Goal: Transaction & Acquisition: Purchase product/service

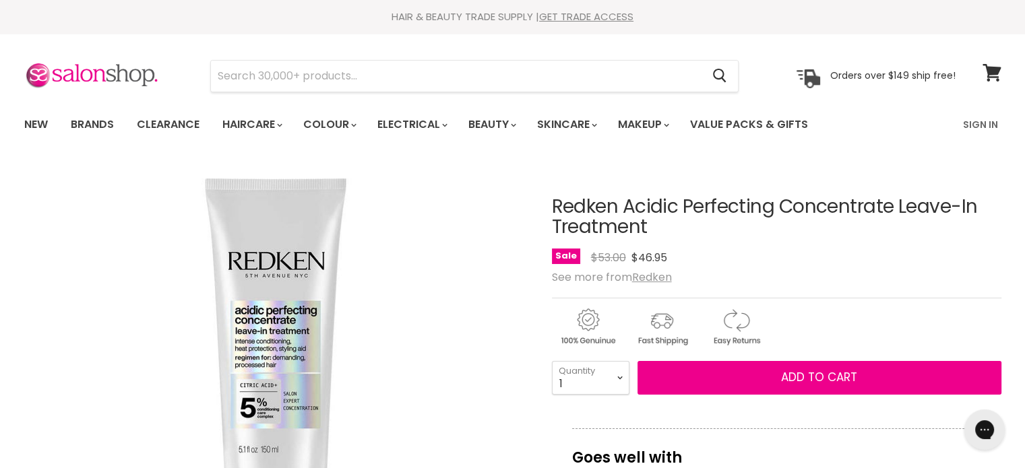
drag, startPoint x: 516, startPoint y: 400, endPoint x: 621, endPoint y: 328, distance: 127.5
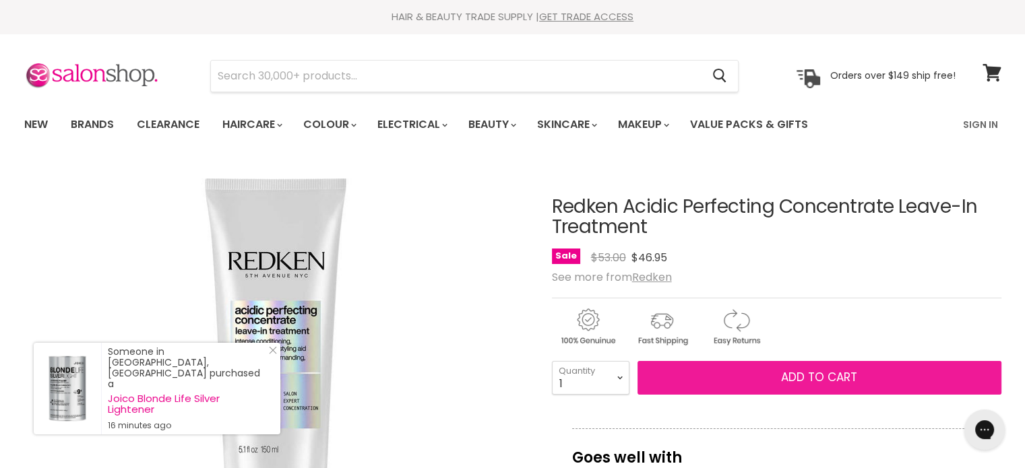
click at [828, 375] on span "Add to cart" at bounding box center [819, 377] width 76 height 16
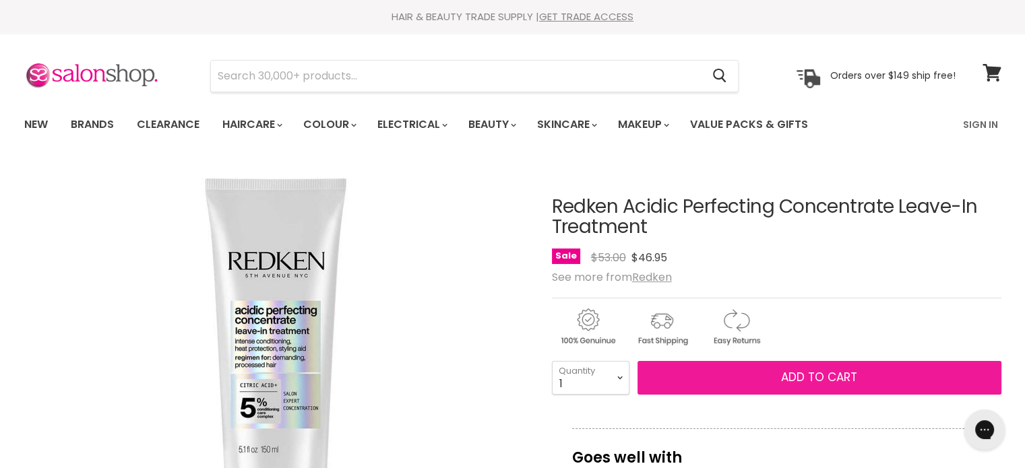
click at [820, 378] on span "Add to cart" at bounding box center [819, 377] width 76 height 16
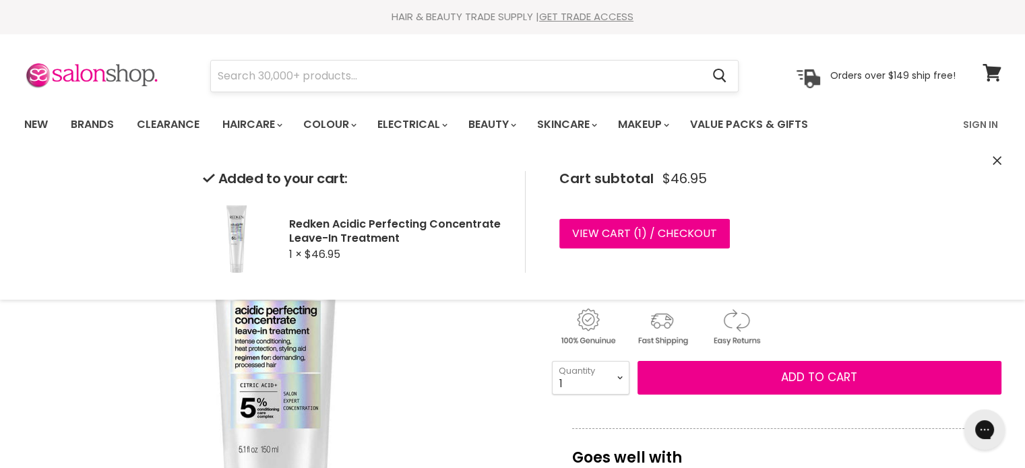
click at [303, 75] on input "Search" at bounding box center [456, 76] width 491 height 31
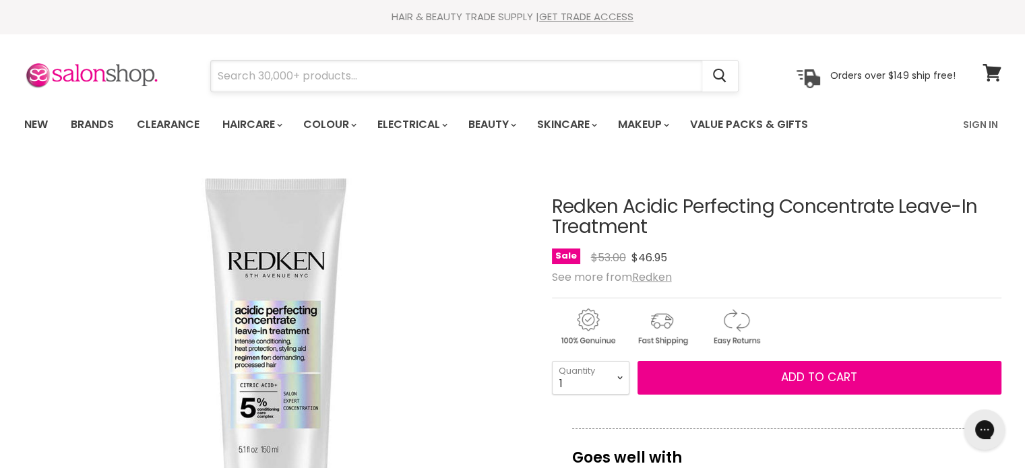
click at [290, 71] on input "Search" at bounding box center [456, 76] width 491 height 31
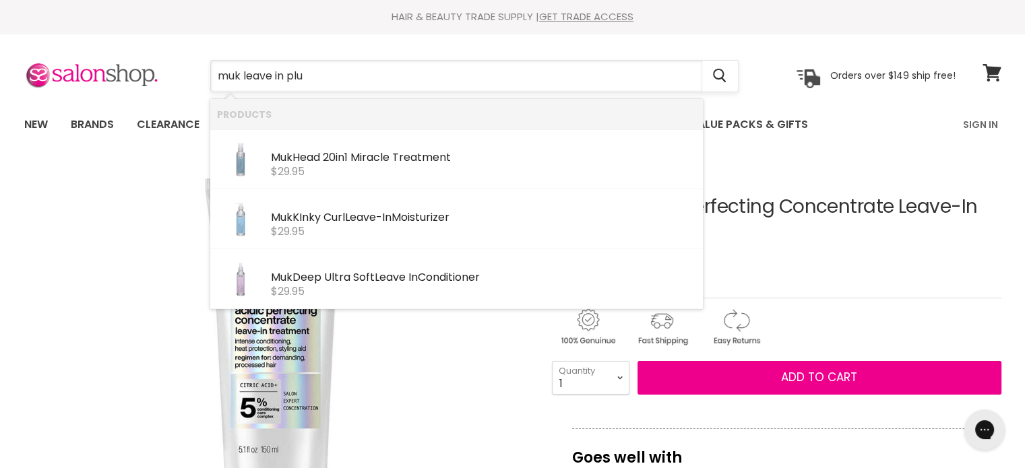
type input "muk leave in plus"
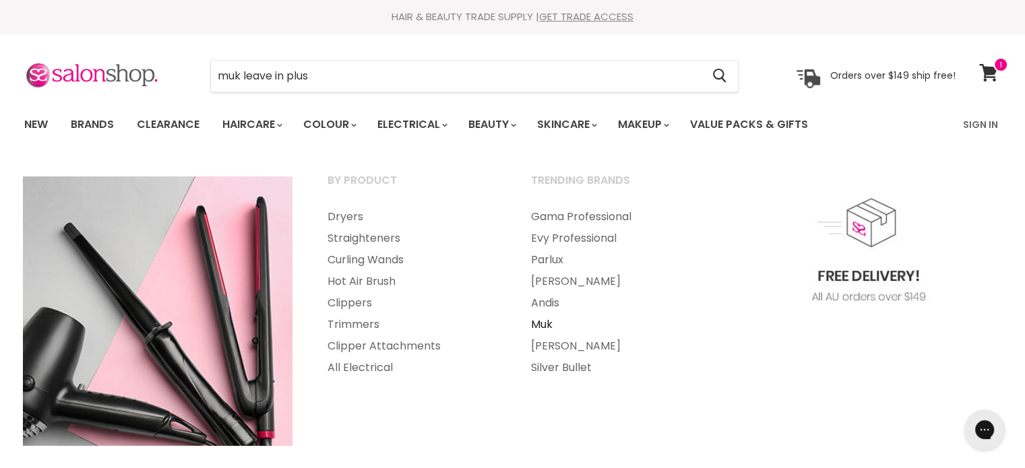
click at [538, 321] on link "Muk" at bounding box center [614, 325] width 201 height 22
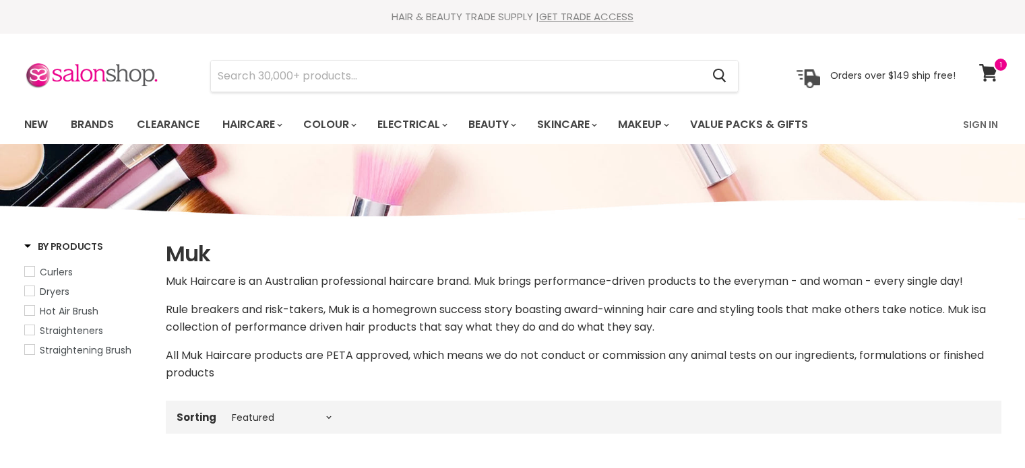
select select "manual"
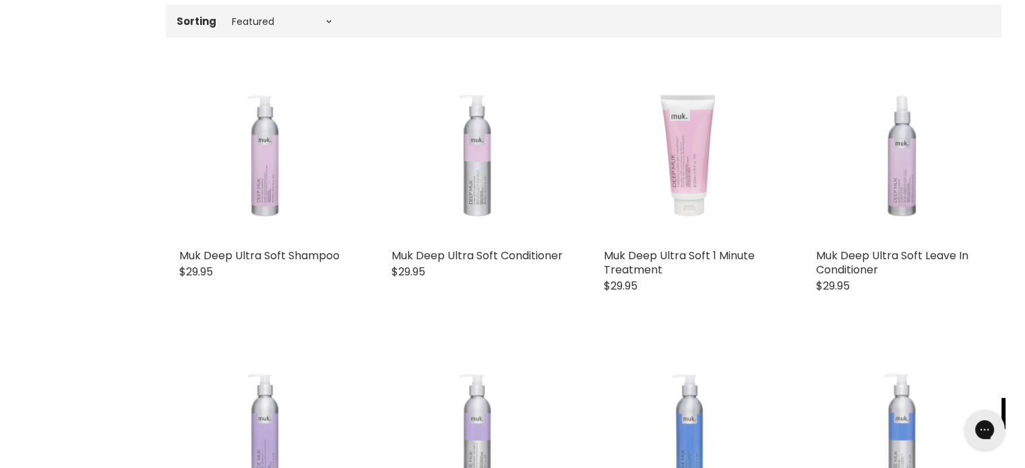
scroll to position [466, 0]
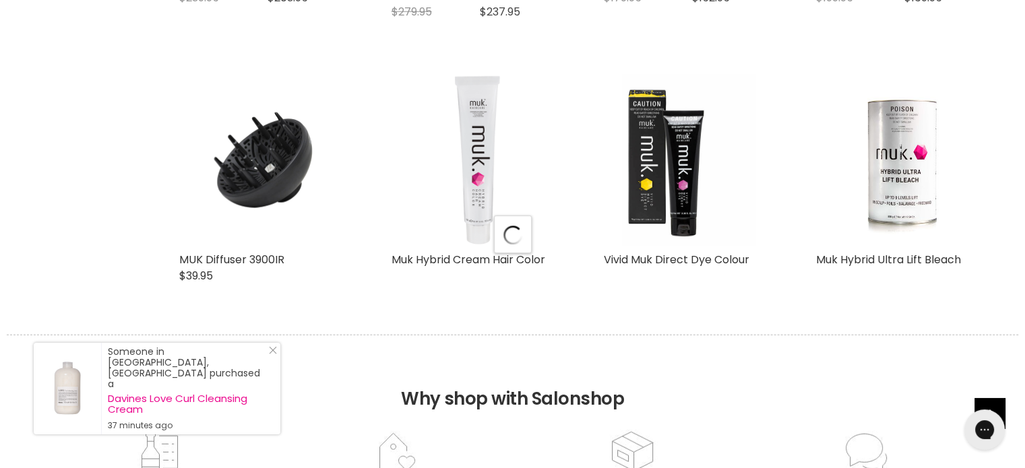
select select "manual"
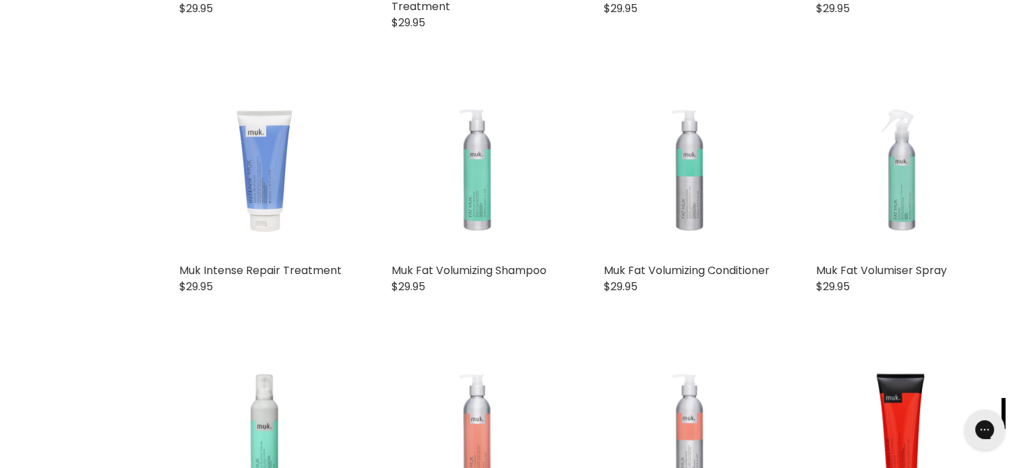
scroll to position [956, 0]
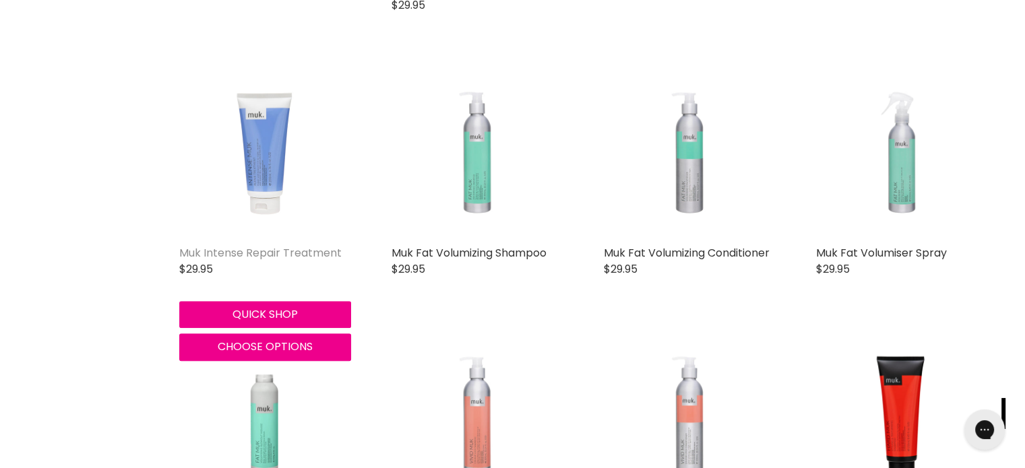
click at [293, 250] on link "Muk Intense Repair Treatment" at bounding box center [260, 253] width 162 height 16
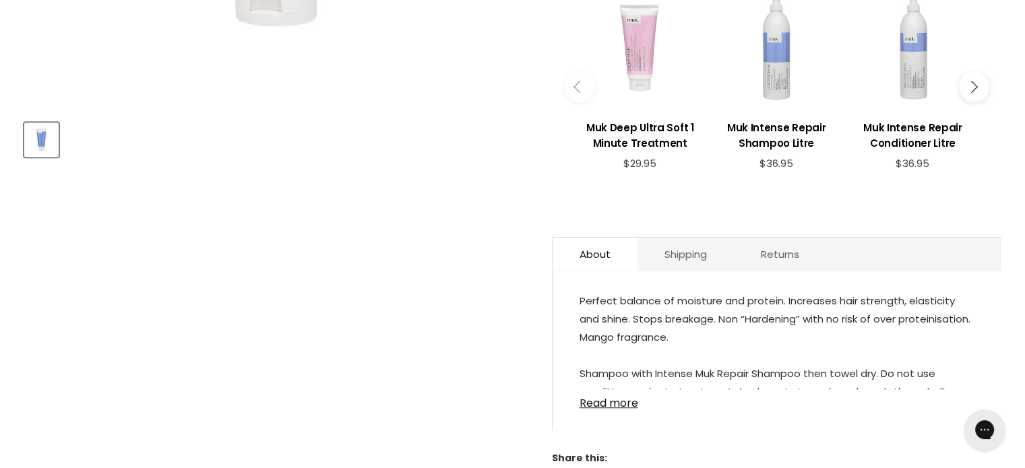
scroll to position [560, 0]
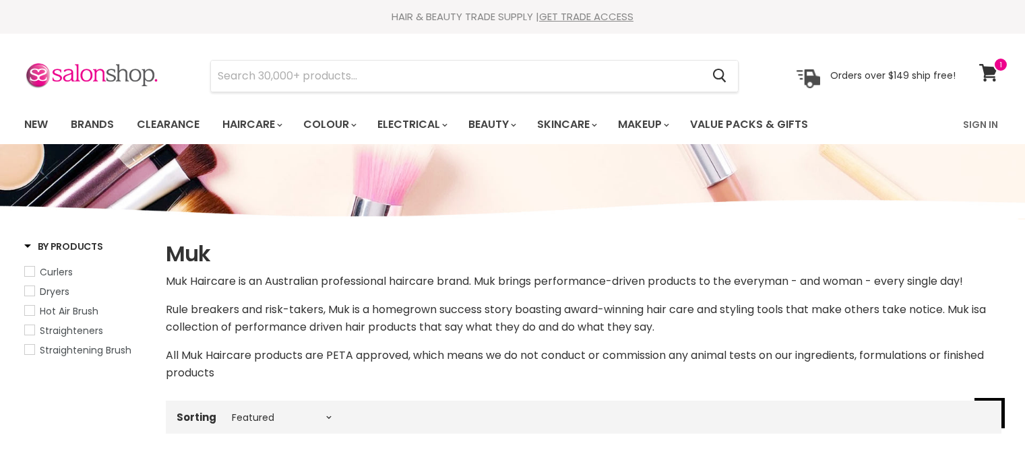
select select "manual"
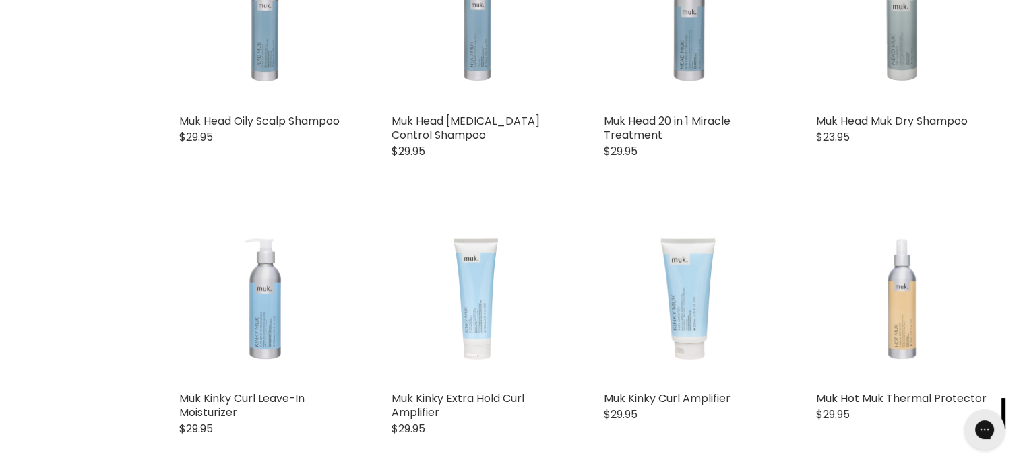
scroll to position [1622, 0]
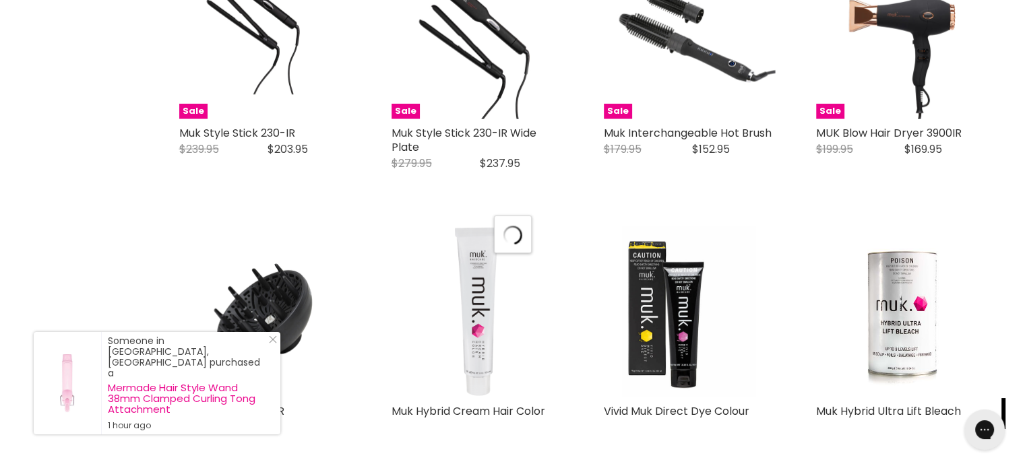
select select "manual"
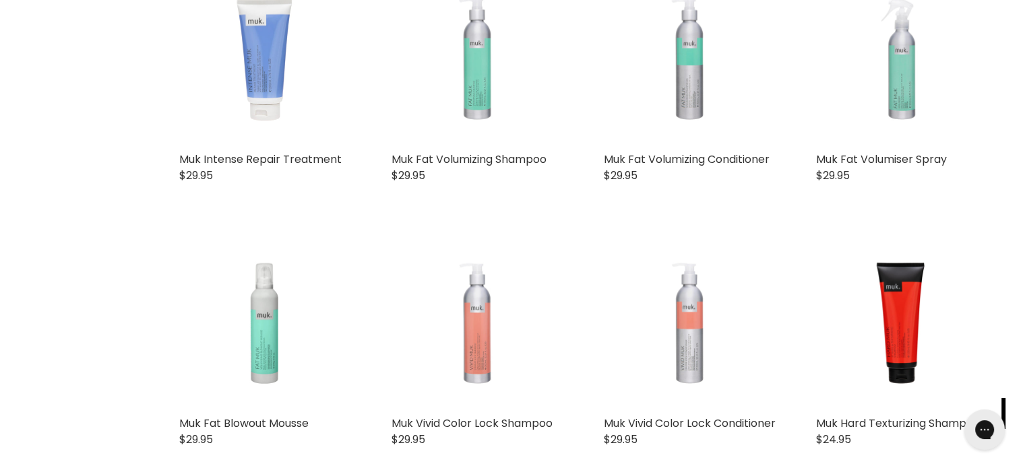
scroll to position [1058, 0]
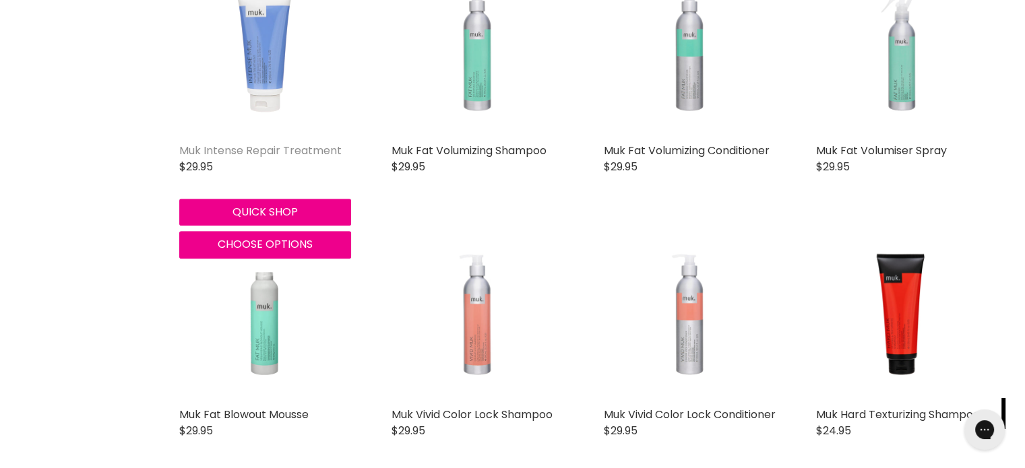
click at [252, 150] on link "Muk Intense Repair Treatment" at bounding box center [260, 151] width 162 height 16
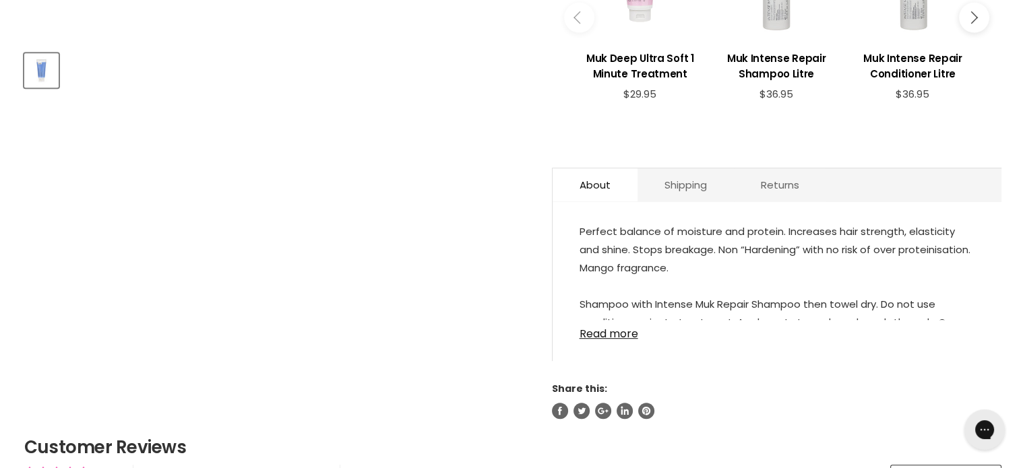
scroll to position [629, 0]
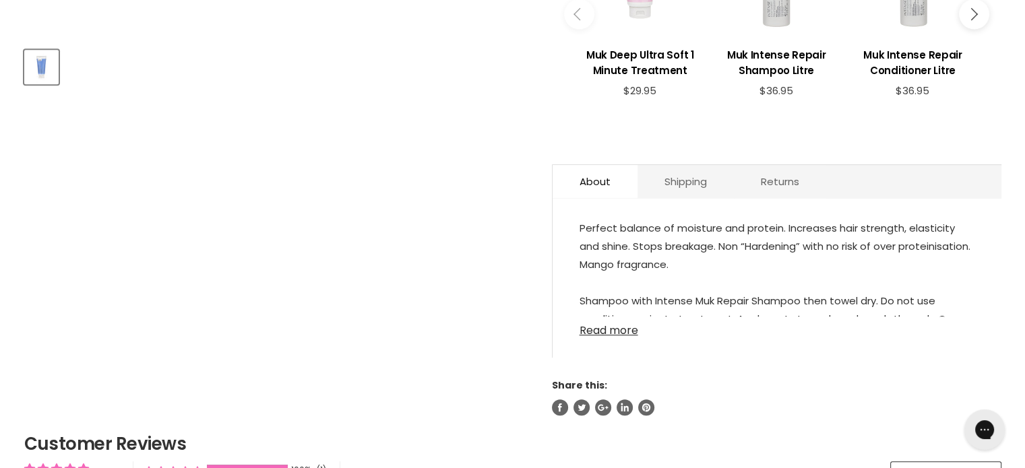
click at [599, 330] on link "Read more" at bounding box center [777, 327] width 395 height 20
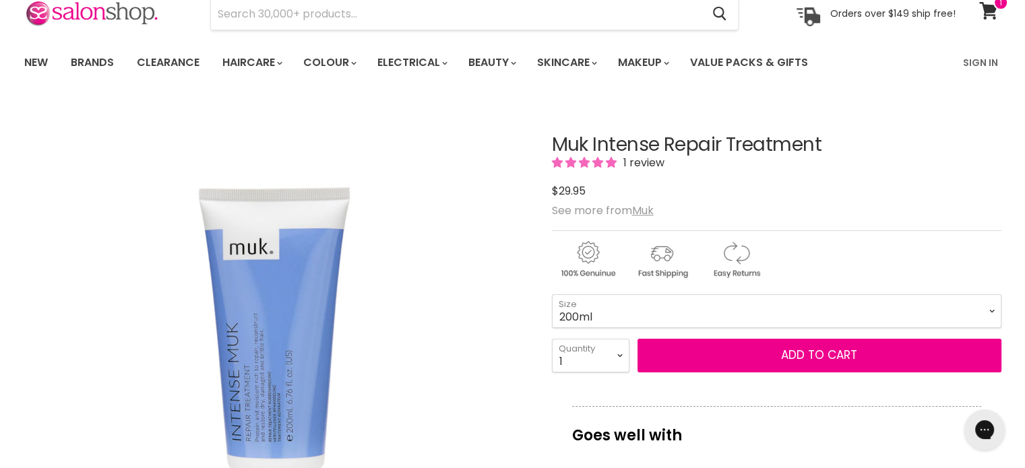
scroll to position [0, 0]
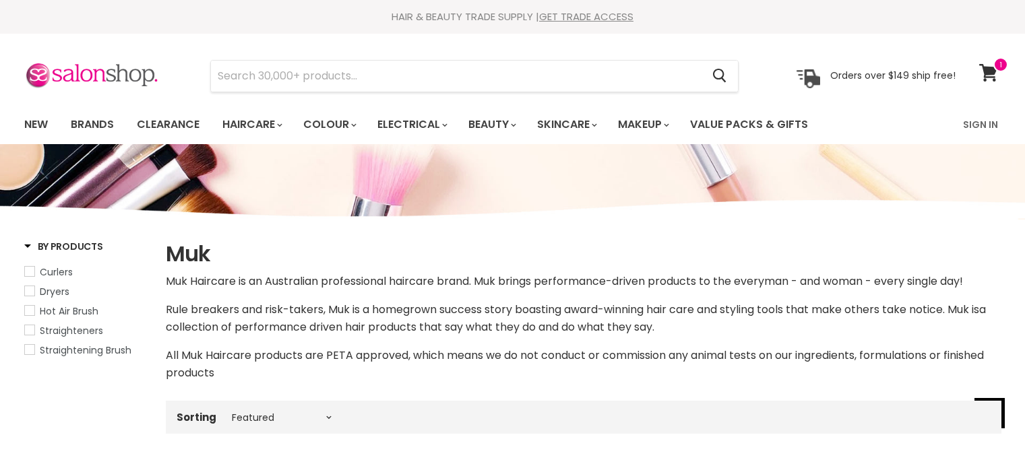
select select "manual"
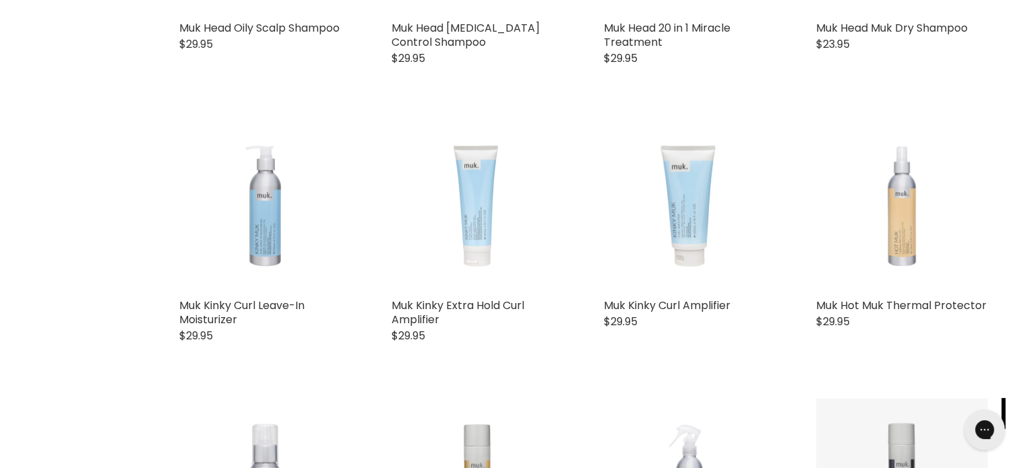
scroll to position [1715, 0]
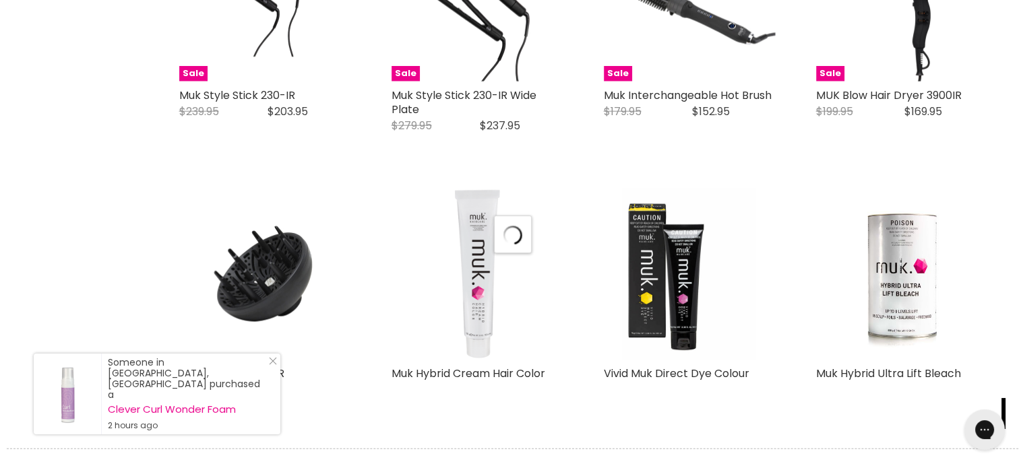
select select "manual"
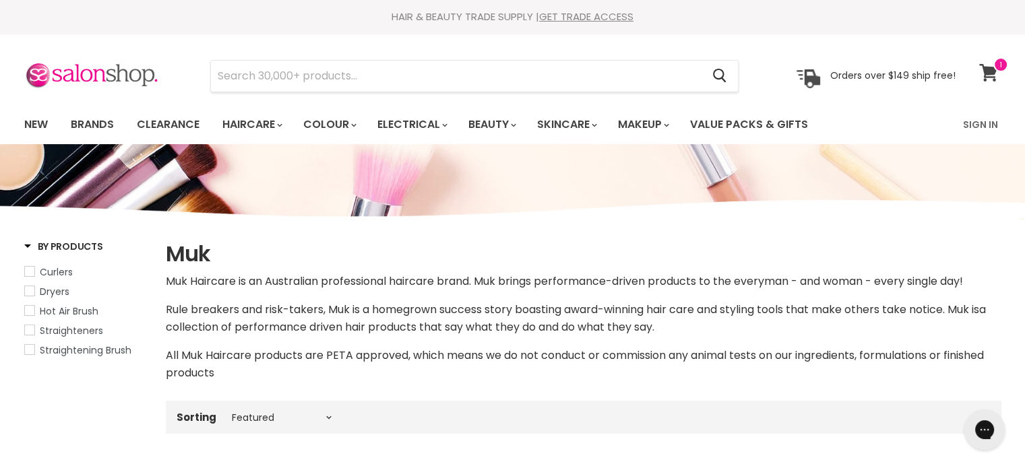
click at [987, 73] on icon at bounding box center [988, 73] width 18 height 18
